Goal: Find specific page/section: Find specific page/section

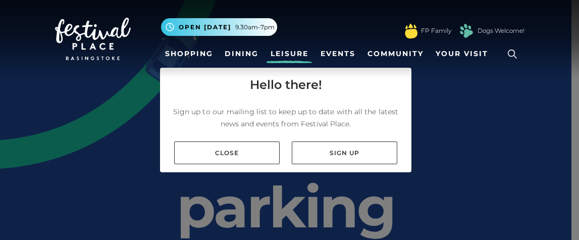
click at [273, 53] on link "Leisure" at bounding box center [289, 53] width 46 height 19
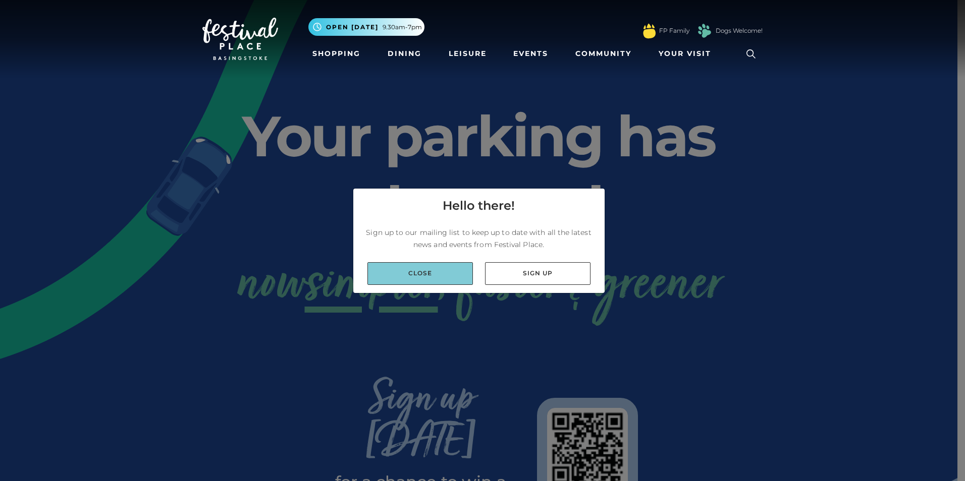
click at [444, 239] on link "Close" at bounding box center [419, 273] width 105 height 23
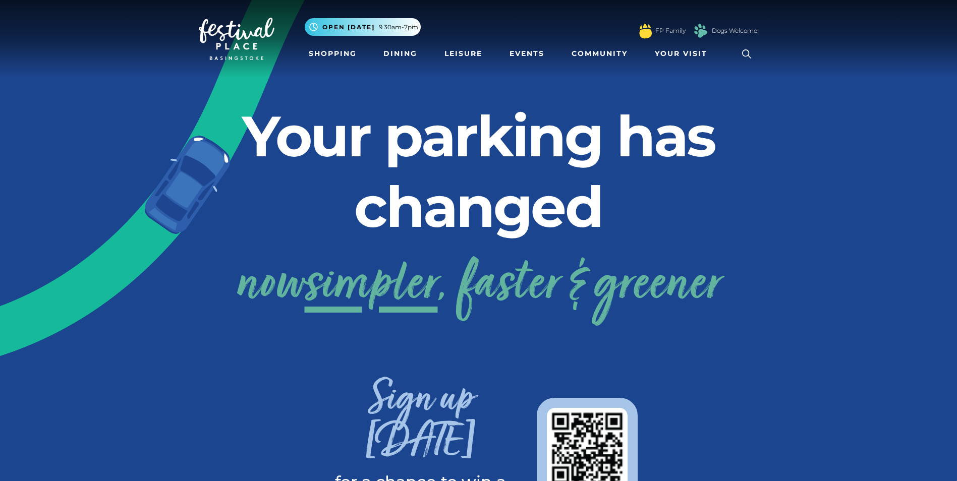
click at [578, 49] on icon at bounding box center [746, 53] width 15 height 15
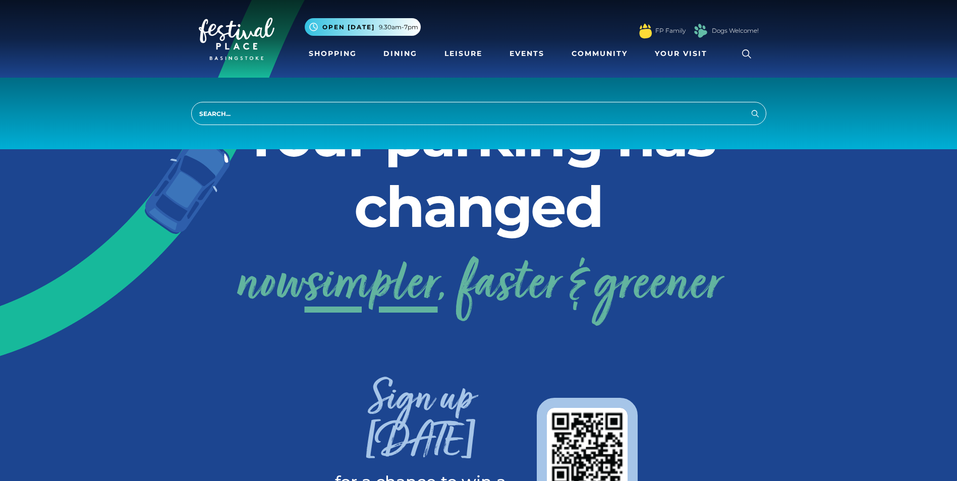
click at [230, 117] on input "search" at bounding box center [478, 113] width 575 height 23
type input "boux avenue"
click at [578, 107] on button "Search" at bounding box center [755, 113] width 12 height 13
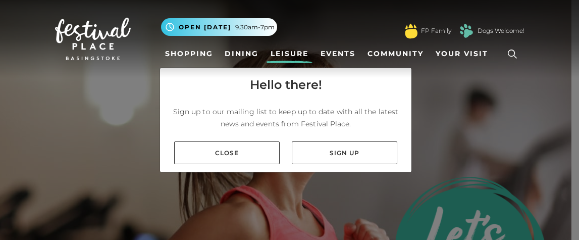
click at [509, 49] on icon at bounding box center [512, 53] width 15 height 15
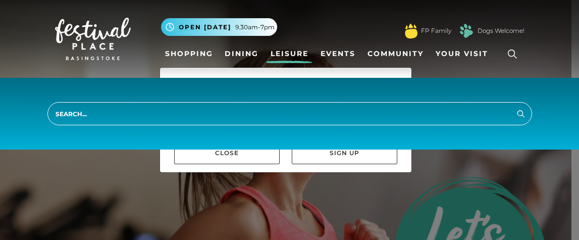
click at [340, 119] on input "search" at bounding box center [289, 113] width 484 height 23
click at [297, 113] on input "search" at bounding box center [289, 113] width 484 height 23
click at [64, 115] on input "search" at bounding box center [289, 113] width 484 height 23
drag, startPoint x: 64, startPoint y: 115, endPoint x: 128, endPoint y: 116, distance: 64.1
click at [128, 116] on input "search" at bounding box center [289, 113] width 484 height 23
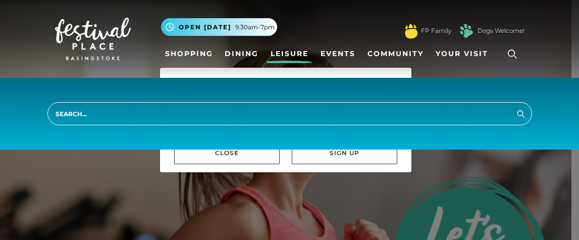
drag, startPoint x: 128, startPoint y: 116, endPoint x: 59, endPoint y: 117, distance: 69.1
click at [59, 117] on input "search" at bounding box center [289, 113] width 484 height 23
drag, startPoint x: 448, startPoint y: 182, endPoint x: 454, endPoint y: 178, distance: 7.6
click at [452, 181] on div "Hello there! Sign up to our mailing list to keep up to date with all the latest…" at bounding box center [289, 120] width 579 height 240
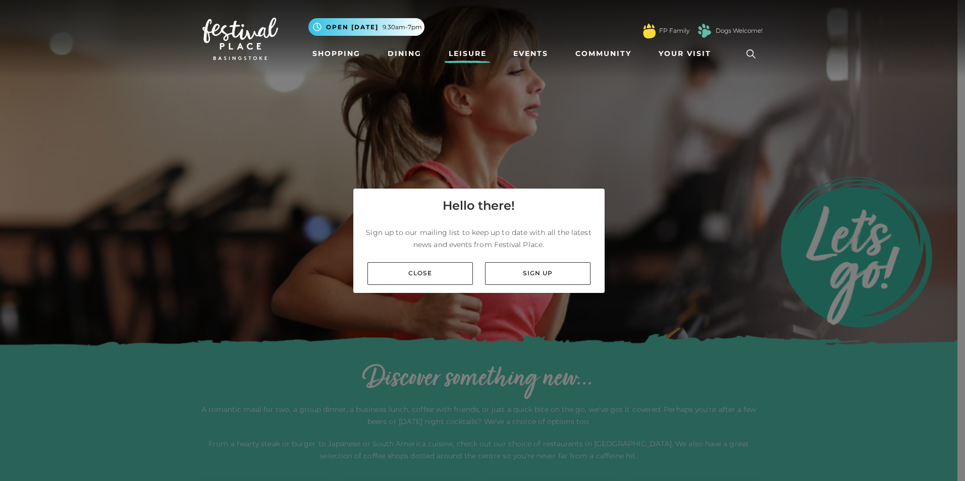
click at [578, 53] on icon at bounding box center [750, 53] width 15 height 15
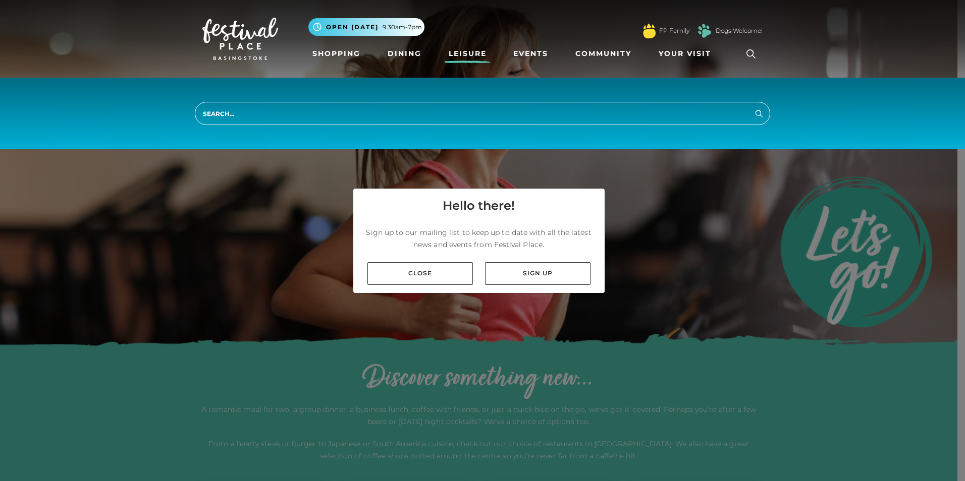
click at [219, 115] on input "search" at bounding box center [482, 113] width 575 height 23
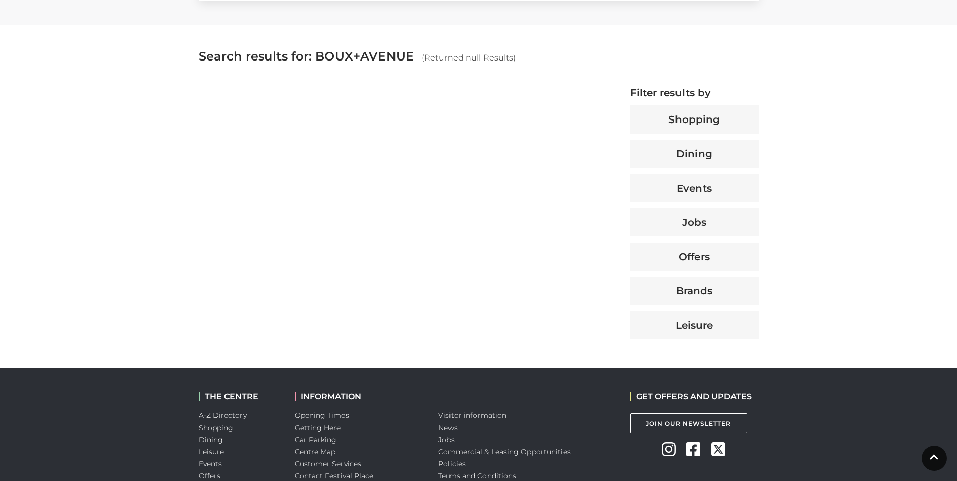
scroll to position [353, 0]
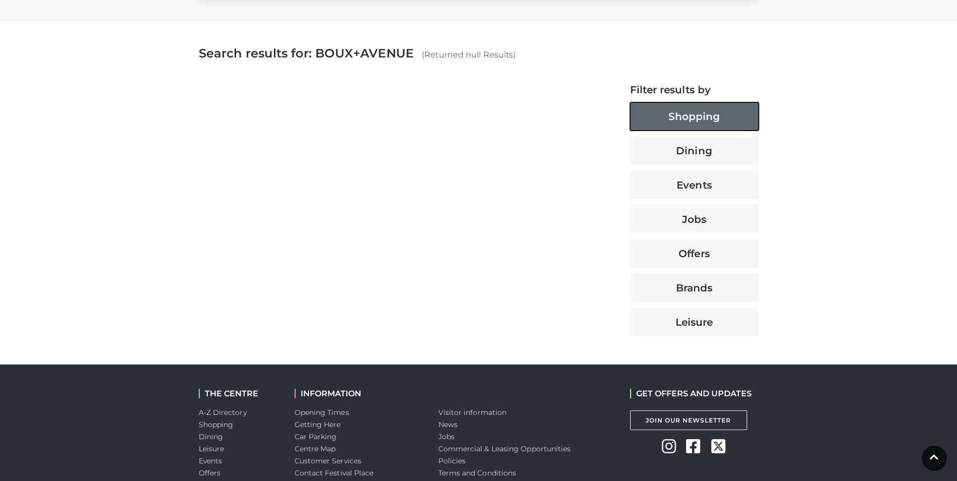
click at [698, 118] on button "Shopping" at bounding box center [694, 116] width 129 height 28
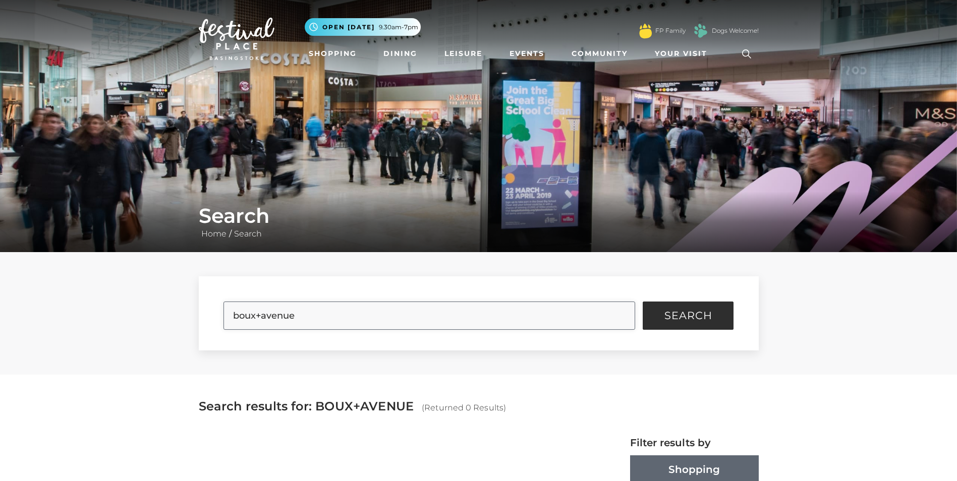
drag, startPoint x: 236, startPoint y: 322, endPoint x: 231, endPoint y: 323, distance: 5.1
click at [231, 323] on input "boux+avenue" at bounding box center [430, 316] width 412 height 28
type input "boux"
click at [643, 302] on button "Search" at bounding box center [688, 316] width 91 height 28
